Goal: Transaction & Acquisition: Purchase product/service

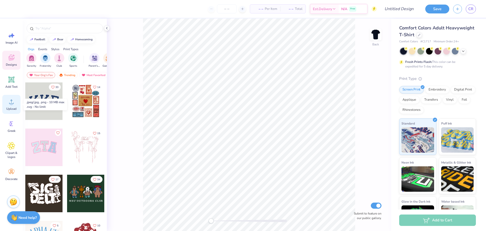
click at [8, 107] on span "Upload" at bounding box center [11, 109] width 10 height 4
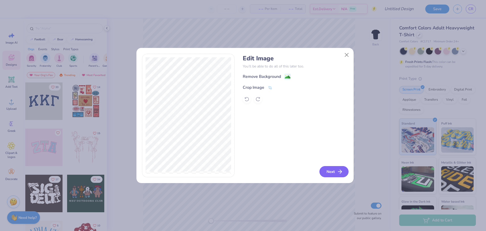
click at [334, 171] on button "Next" at bounding box center [334, 171] width 29 height 11
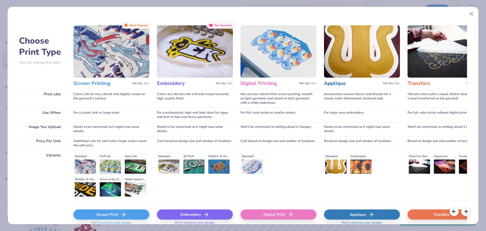
click at [136, 211] on div "Screen Print" at bounding box center [111, 214] width 76 height 10
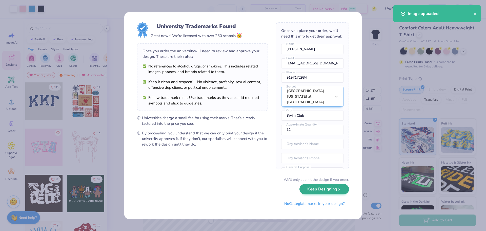
click at [303, 186] on body "Art colors – – Per Item – – Total Est. Delivery N/A Free Design Title Save CR I…" at bounding box center [243, 115] width 486 height 231
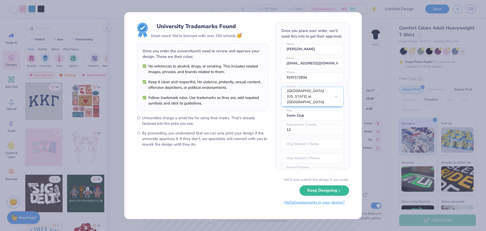
click at [300, 205] on button "No Collegiate marks in your design?" at bounding box center [314, 202] width 69 height 10
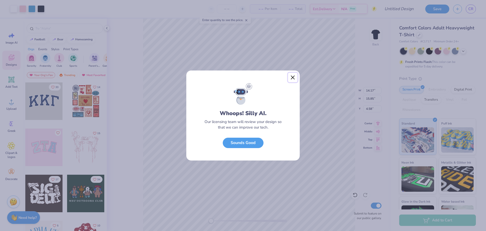
click at [294, 81] on button "Close" at bounding box center [293, 78] width 10 height 10
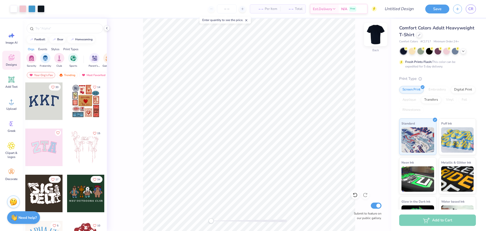
click at [378, 39] on img at bounding box center [376, 34] width 20 height 20
click at [13, 103] on circle at bounding box center [12, 104] width 4 height 4
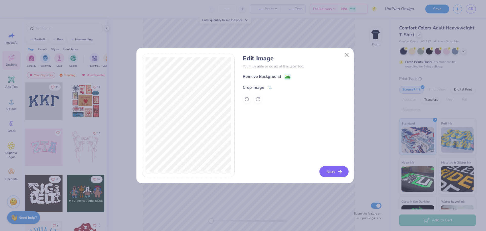
click at [332, 173] on button "Next" at bounding box center [334, 171] width 29 height 11
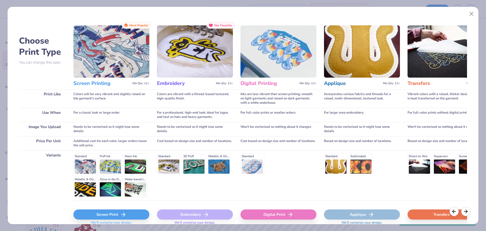
click at [119, 216] on div "Screen Print" at bounding box center [111, 214] width 76 height 10
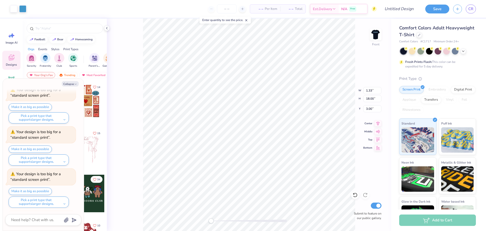
scroll to position [107, 0]
click at [374, 34] on img at bounding box center [376, 34] width 20 height 20
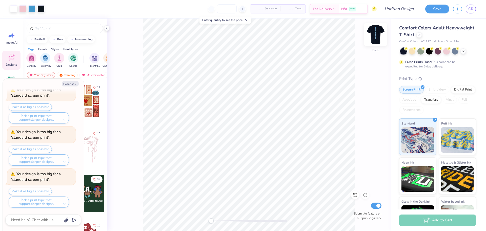
click at [374, 34] on img at bounding box center [376, 34] width 20 height 20
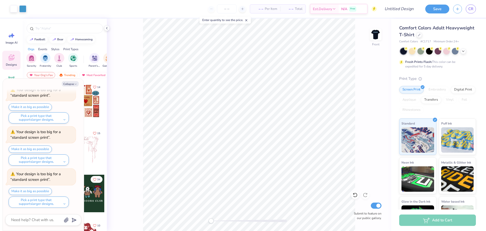
click at [374, 34] on img at bounding box center [376, 34] width 10 height 10
click at [374, 33] on img at bounding box center [376, 34] width 20 height 20
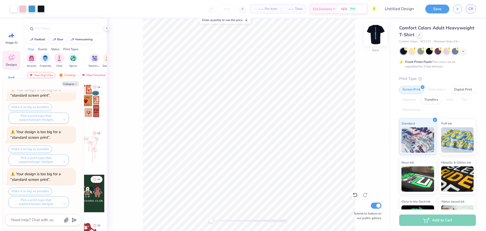
click at [374, 33] on img at bounding box center [376, 34] width 20 height 20
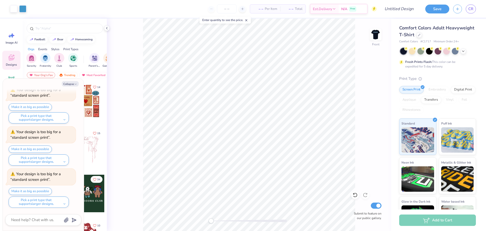
click at [374, 33] on img at bounding box center [376, 34] width 10 height 10
type textarea "x"
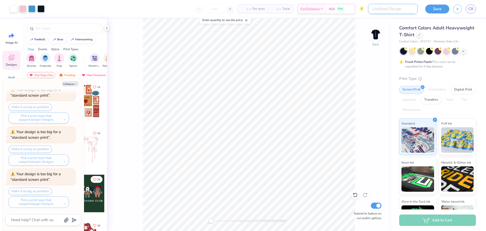
click at [407, 12] on input "Design Title" at bounding box center [393, 9] width 50 height 10
type input "u"
type textarea "x"
type input "un"
type textarea "x"
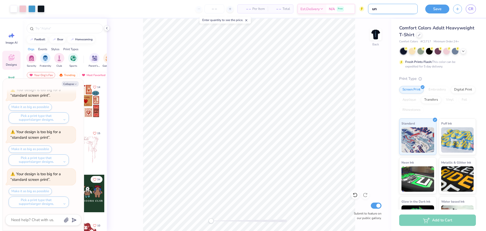
type input "unc"
type textarea "x"
type input "unc"
type textarea "x"
type input "unc"
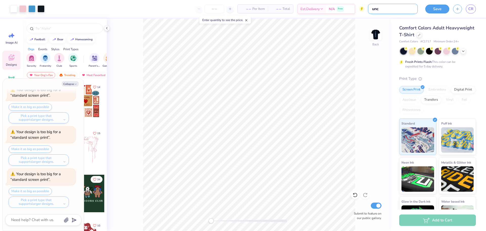
type textarea "x"
type input "un"
type textarea "x"
type input "u"
type textarea "x"
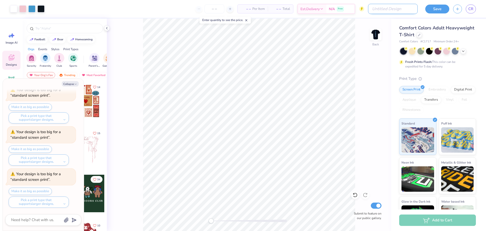
type textarea "x"
type input "f"
type textarea "x"
type input "fa"
type textarea "x"
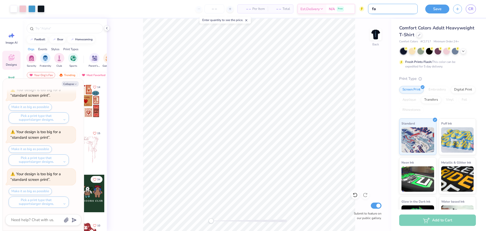
type input "fal"
type textarea "x"
type input "fall"
type textarea "x"
type input "fall2"
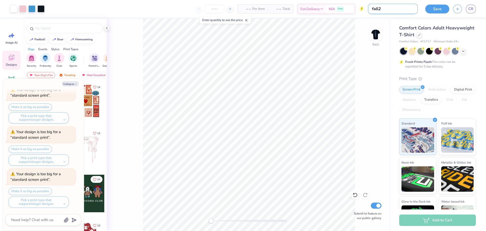
type textarea "x"
type input "fall25"
type textarea "x"
type input "fall25s"
type textarea "x"
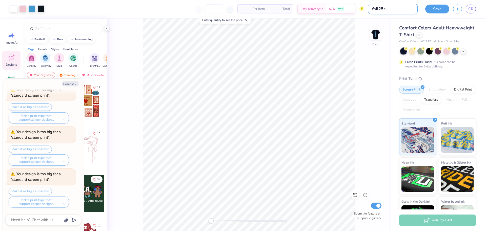
type input "fall25sw"
type textarea "x"
type input "fall25swi"
type textarea "x"
type input "fall25swim"
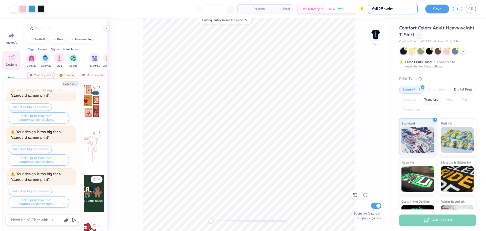
type textarea "x"
type input "fall25swims"
type textarea "x"
type input "fall25swimsh"
type textarea "x"
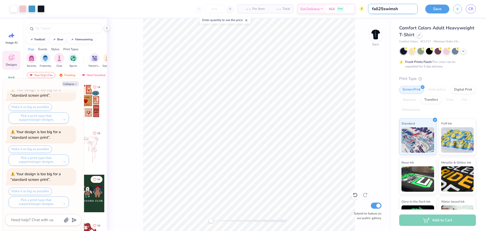
type input "fall25swimshi"
type textarea "x"
type input "fall25swimshir"
type textarea "x"
type input "fall25swimshirt"
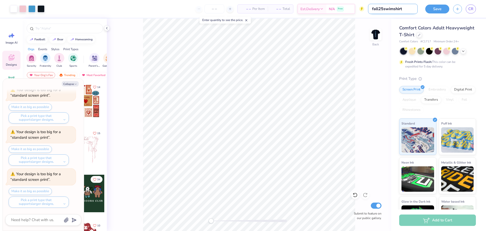
type textarea "x"
type input "fall25swimshirt"
click at [435, 8] on button "Save" at bounding box center [438, 8] width 24 height 9
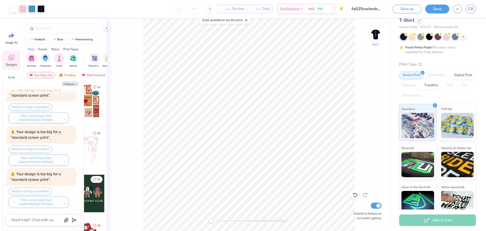
scroll to position [32, 0]
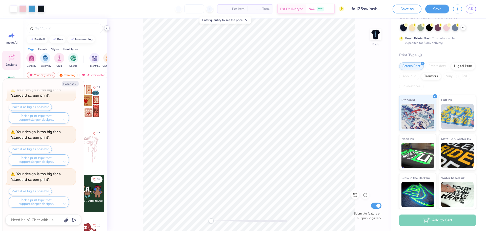
click at [106, 28] on icon at bounding box center [107, 28] width 4 height 4
type textarea "x"
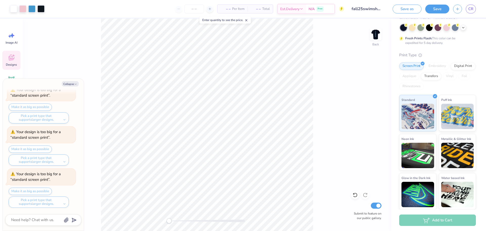
click at [234, 10] on span "Per Item" at bounding box center [238, 8] width 12 height 5
click at [229, 10] on span "– –" at bounding box center [226, 8] width 10 height 5
click at [198, 8] on input "number" at bounding box center [194, 8] width 20 height 9
click at [212, 9] on div "– – Per Item – – Total Est. Delivery N/A Free" at bounding box center [196, 9] width 296 height 18
click at [209, 9] on icon at bounding box center [210, 9] width 4 height 4
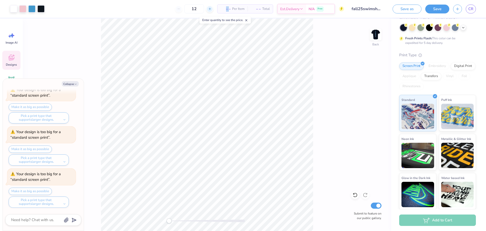
click at [209, 9] on icon at bounding box center [210, 9] width 4 height 4
type input "13"
type textarea "x"
click at [209, 9] on icon at bounding box center [210, 9] width 4 height 4
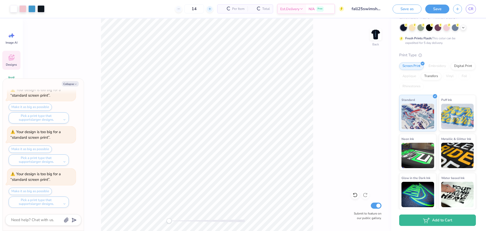
type input "15"
type textarea "x"
click at [195, 10] on icon at bounding box center [194, 9] width 4 height 4
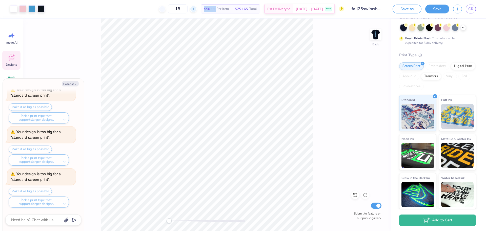
click at [195, 10] on icon at bounding box center [194, 9] width 4 height 4
type input "20"
type textarea "x"
click at [143, 10] on div "20 $46.12 Per Item $922.40 Total Est. Delivery Sep 21 - 24 Free" at bounding box center [196, 9] width 296 height 18
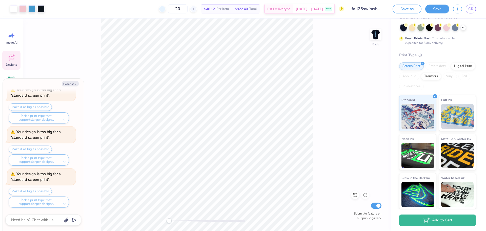
click at [164, 9] on icon at bounding box center [163, 9] width 4 height 4
click at [164, 8] on icon at bounding box center [163, 9] width 4 height 4
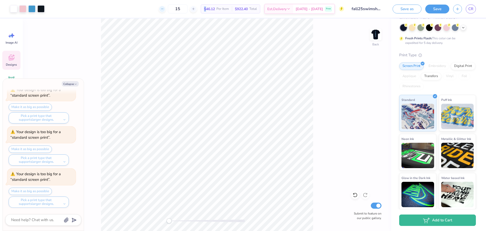
click at [164, 8] on icon at bounding box center [163, 9] width 4 height 4
type input "12"
click at [167, 8] on div "12" at bounding box center [178, 8] width 38 height 9
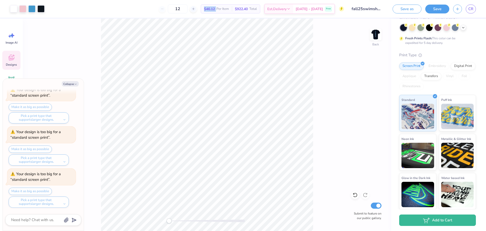
click at [167, 8] on div "12" at bounding box center [178, 8] width 38 height 9
drag, startPoint x: 167, startPoint y: 8, endPoint x: 183, endPoint y: 8, distance: 16.7
click at [167, 8] on div "12" at bounding box center [178, 8] width 38 height 9
type textarea "x"
click at [188, 8] on input "12" at bounding box center [178, 8] width 20 height 9
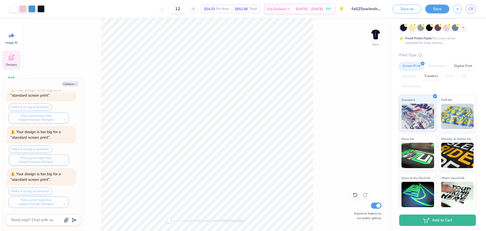
click at [188, 8] on input "12" at bounding box center [178, 8] width 20 height 9
type textarea "x"
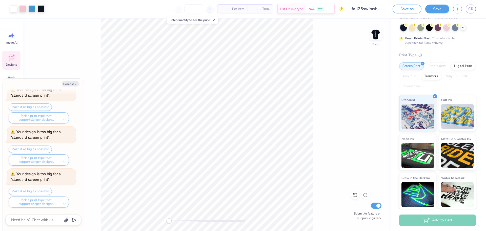
click at [139, 4] on div "– – Per Item – – Total Est. Delivery N/A Free" at bounding box center [196, 9] width 296 height 18
